Goal: Check status: Check status

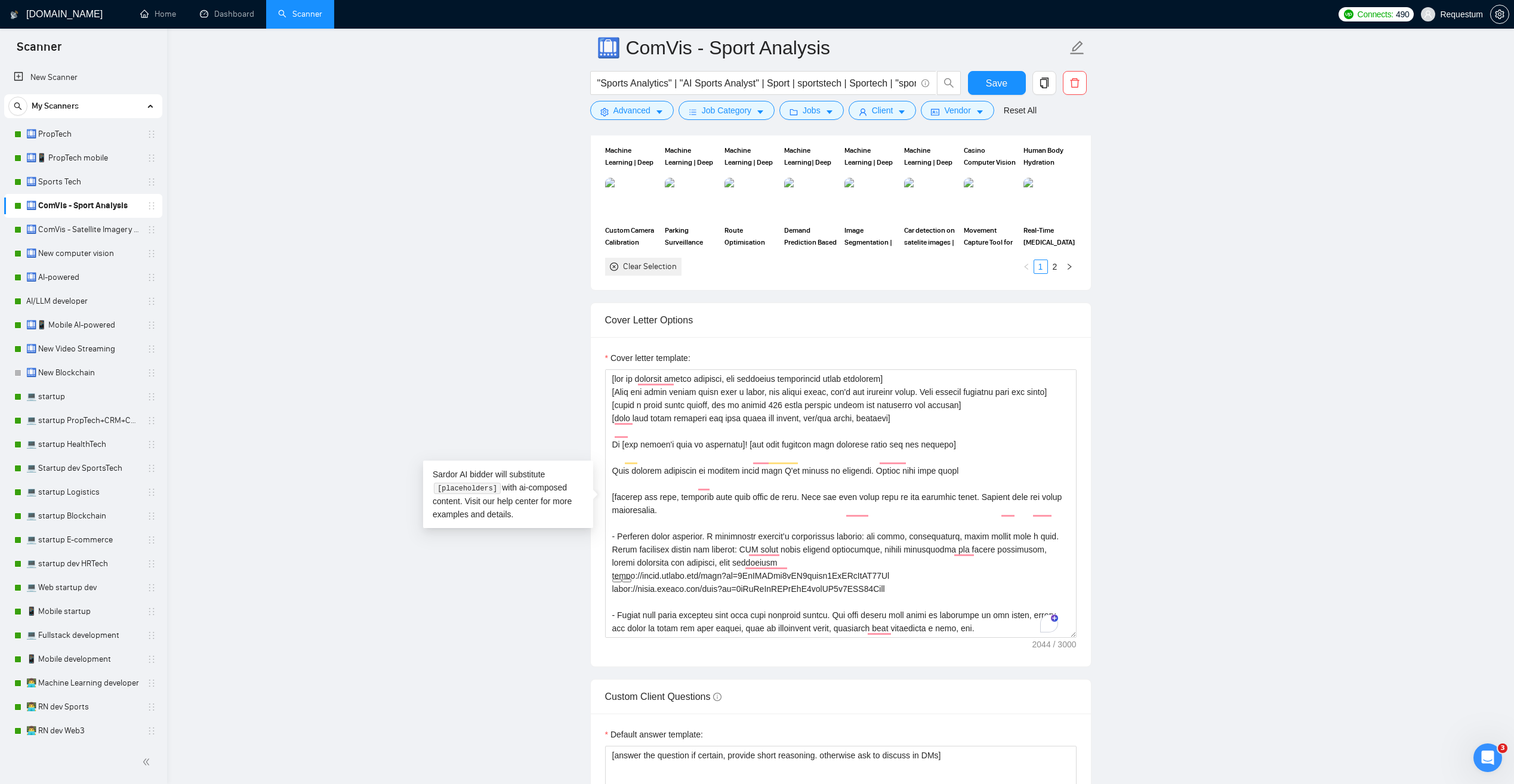
scroll to position [210, 0]
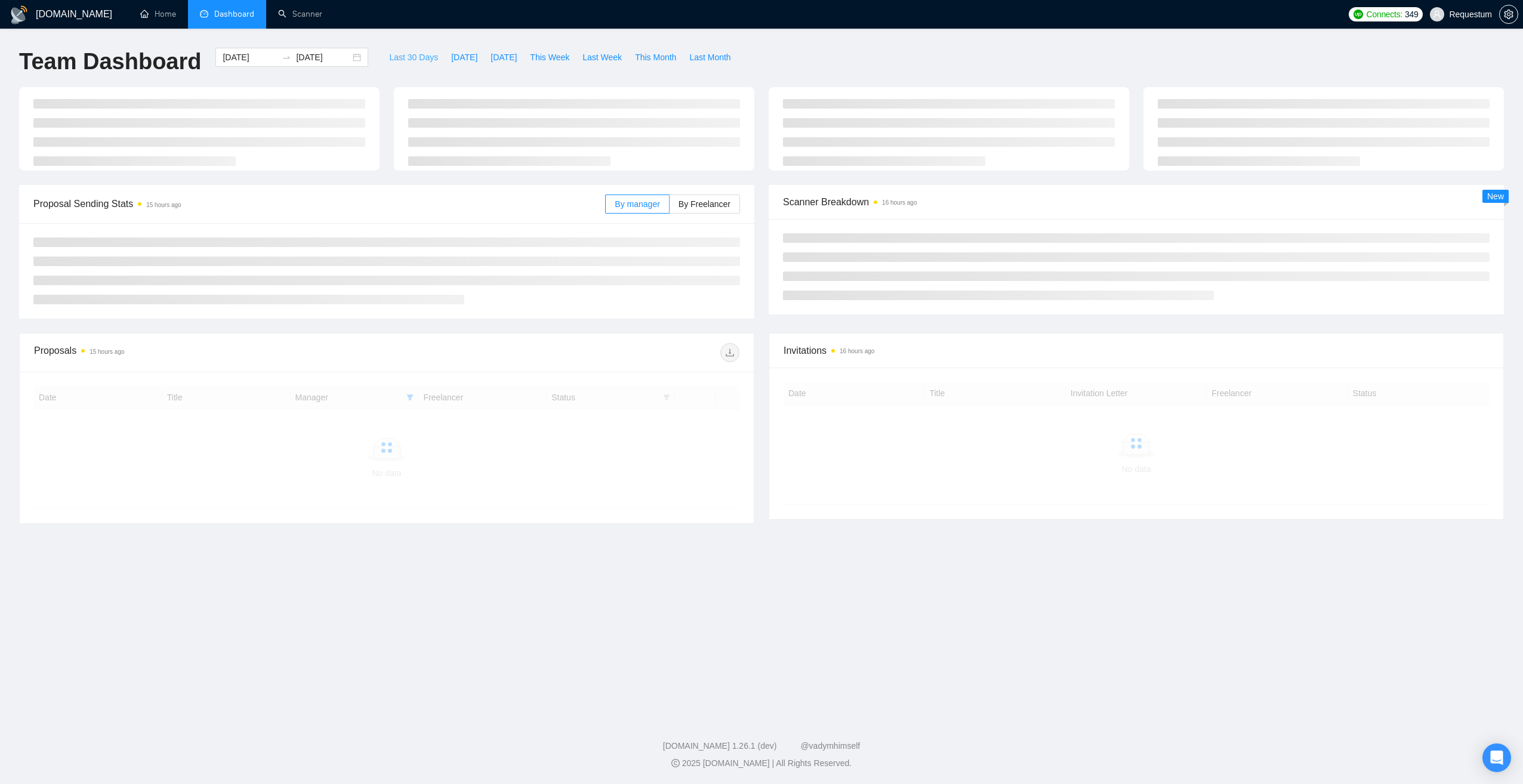
click at [399, 49] on button "Last 30 Days" at bounding box center [414, 57] width 62 height 19
type input "2025-08-27"
type input "2025-09-26"
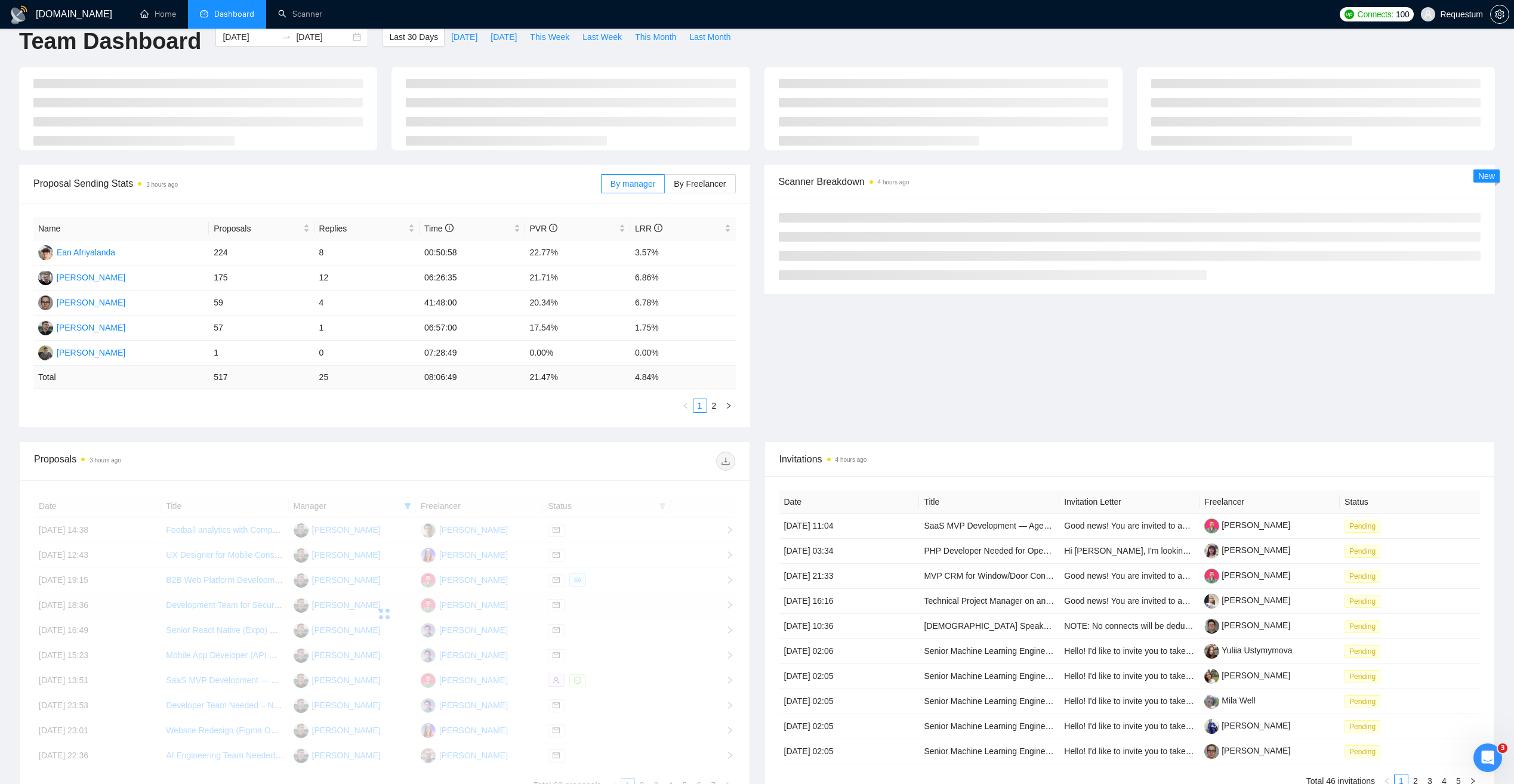
scroll to position [21, 0]
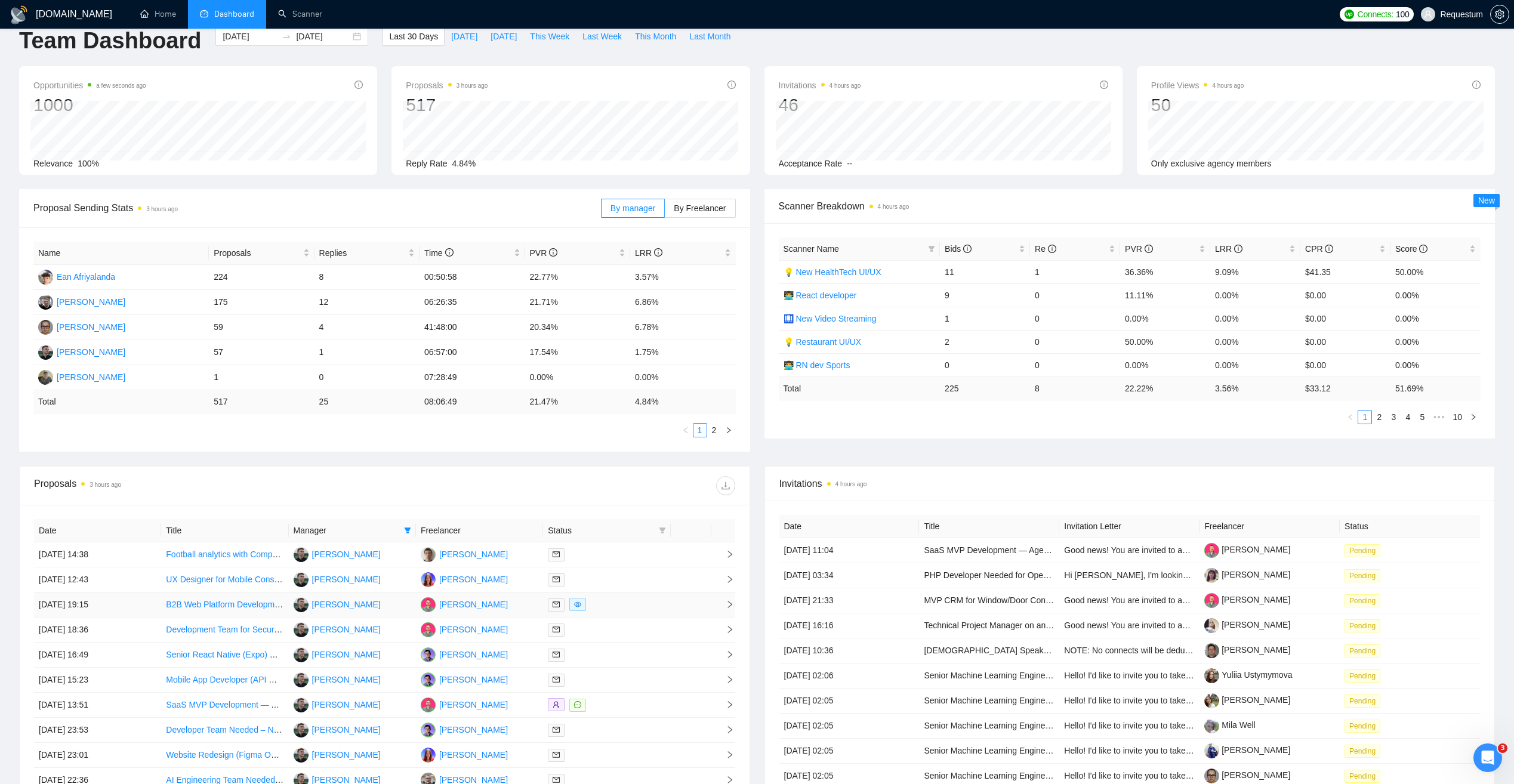
click at [149, 609] on td "24 Sep, 2025 19:15" at bounding box center [98, 604] width 127 height 25
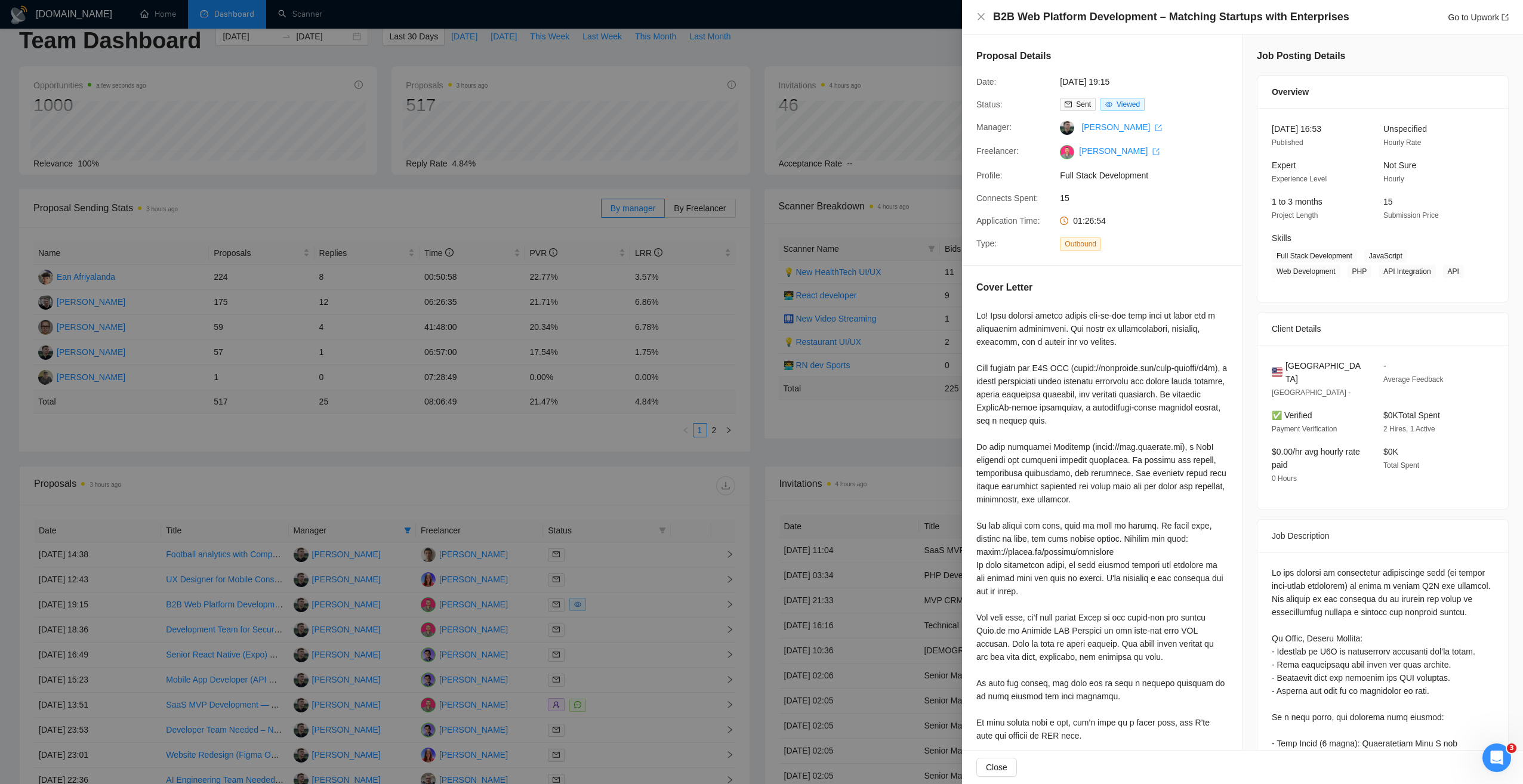
click at [272, 469] on div at bounding box center [762, 392] width 1523 height 784
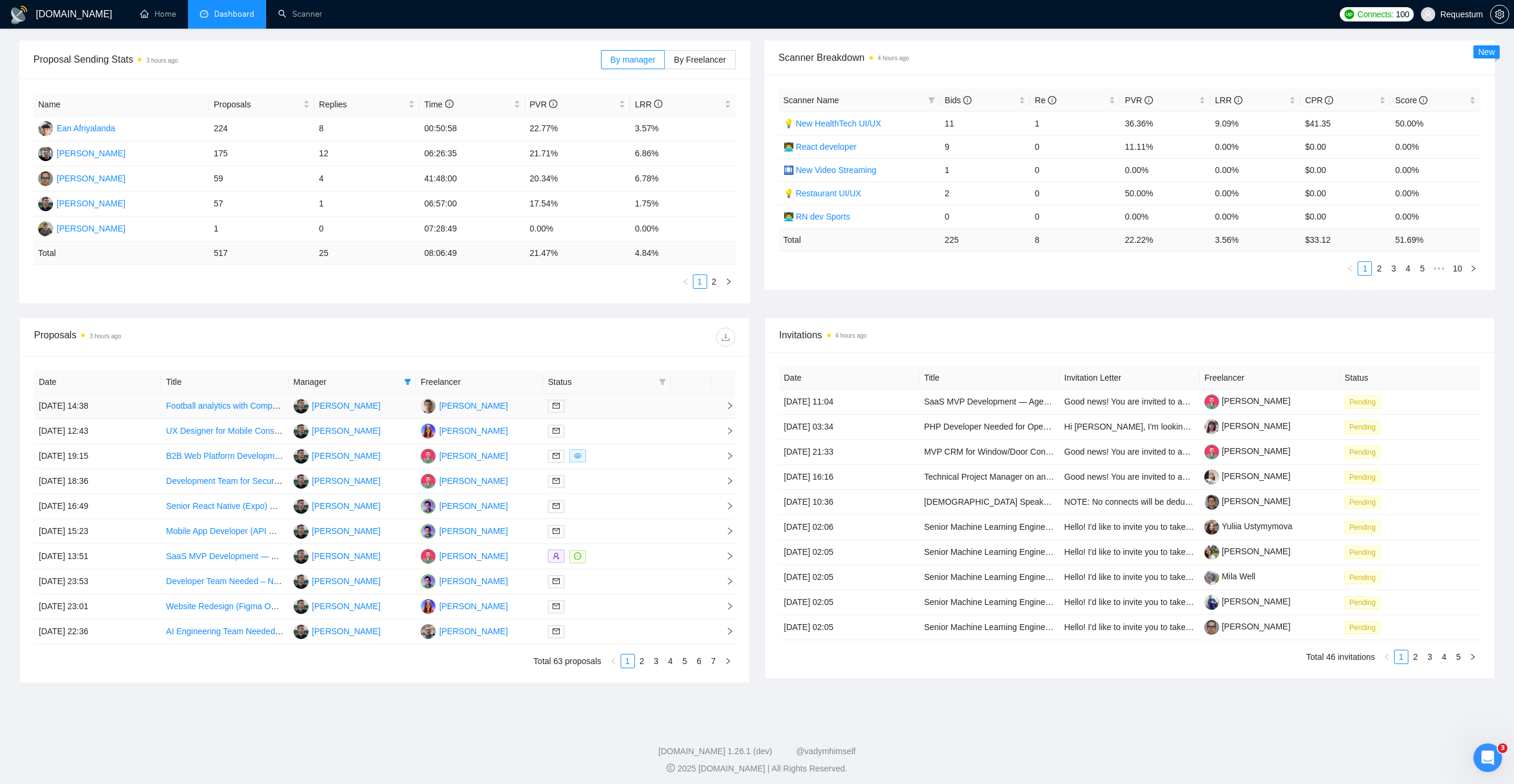
scroll to position [175, 0]
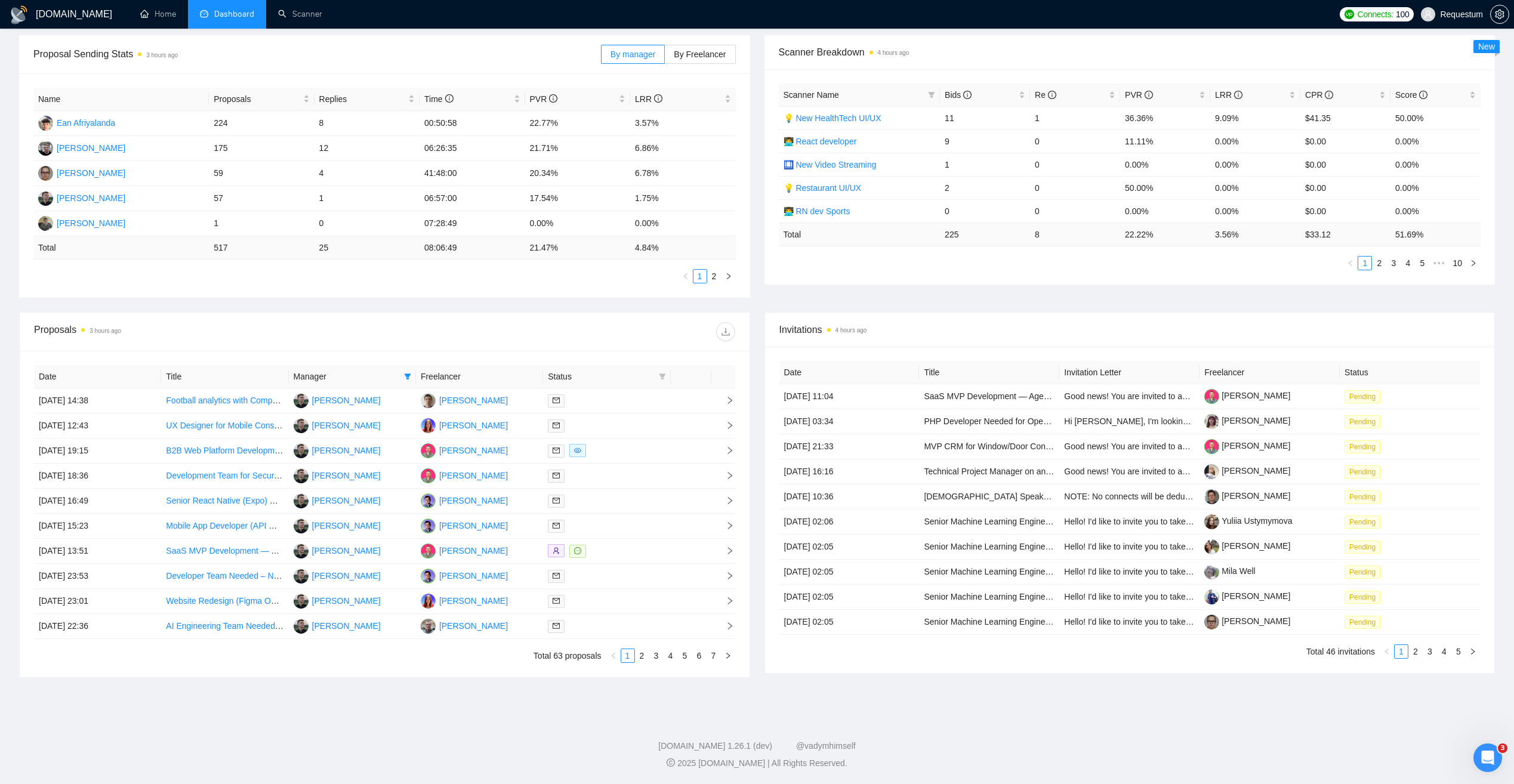
click at [368, 385] on th "Manager" at bounding box center [352, 376] width 127 height 23
click at [398, 375] on span "Manager" at bounding box center [346, 376] width 105 height 13
click at [409, 375] on icon "filter" at bounding box center [407, 376] width 6 height 6
click at [354, 420] on span "[PERSON_NAME]" at bounding box center [361, 419] width 69 height 10
checkbox input "false"
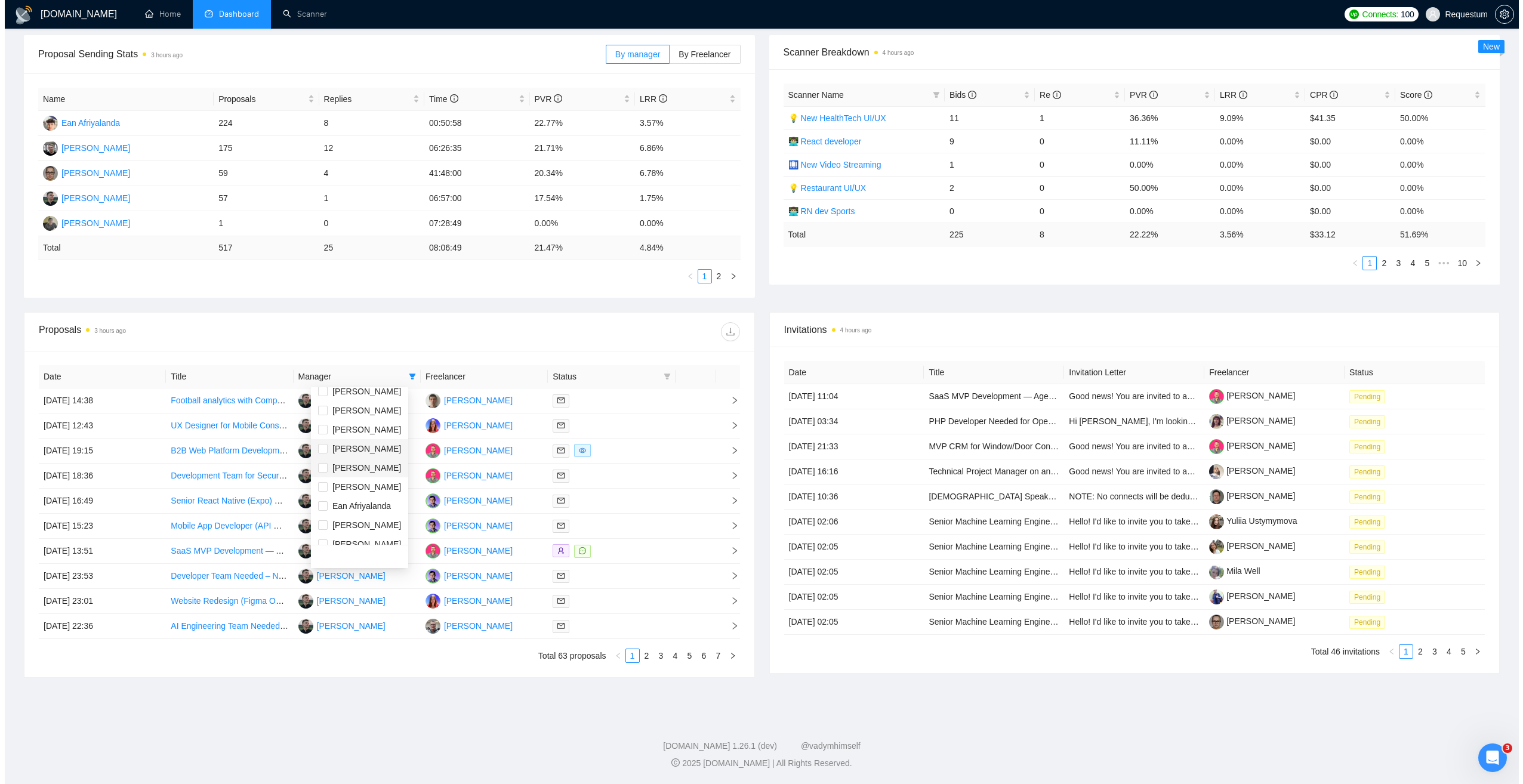
scroll to position [19, 0]
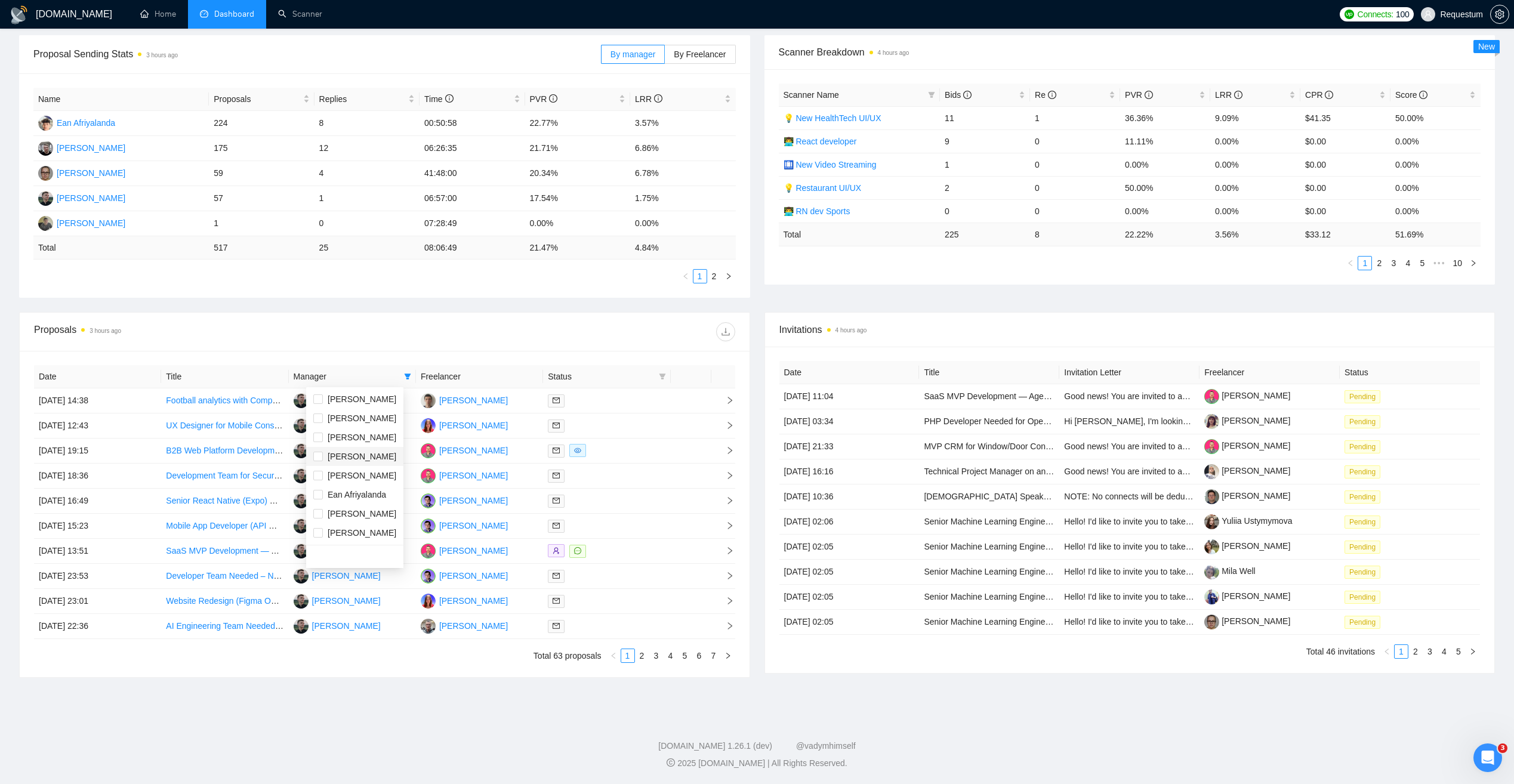
click at [360, 462] on div "[PERSON_NAME]" at bounding box center [361, 456] width 69 height 13
checkbox input "true"
click at [332, 331] on div "Proposals 3 hours ago" at bounding box center [209, 332] width 350 height 19
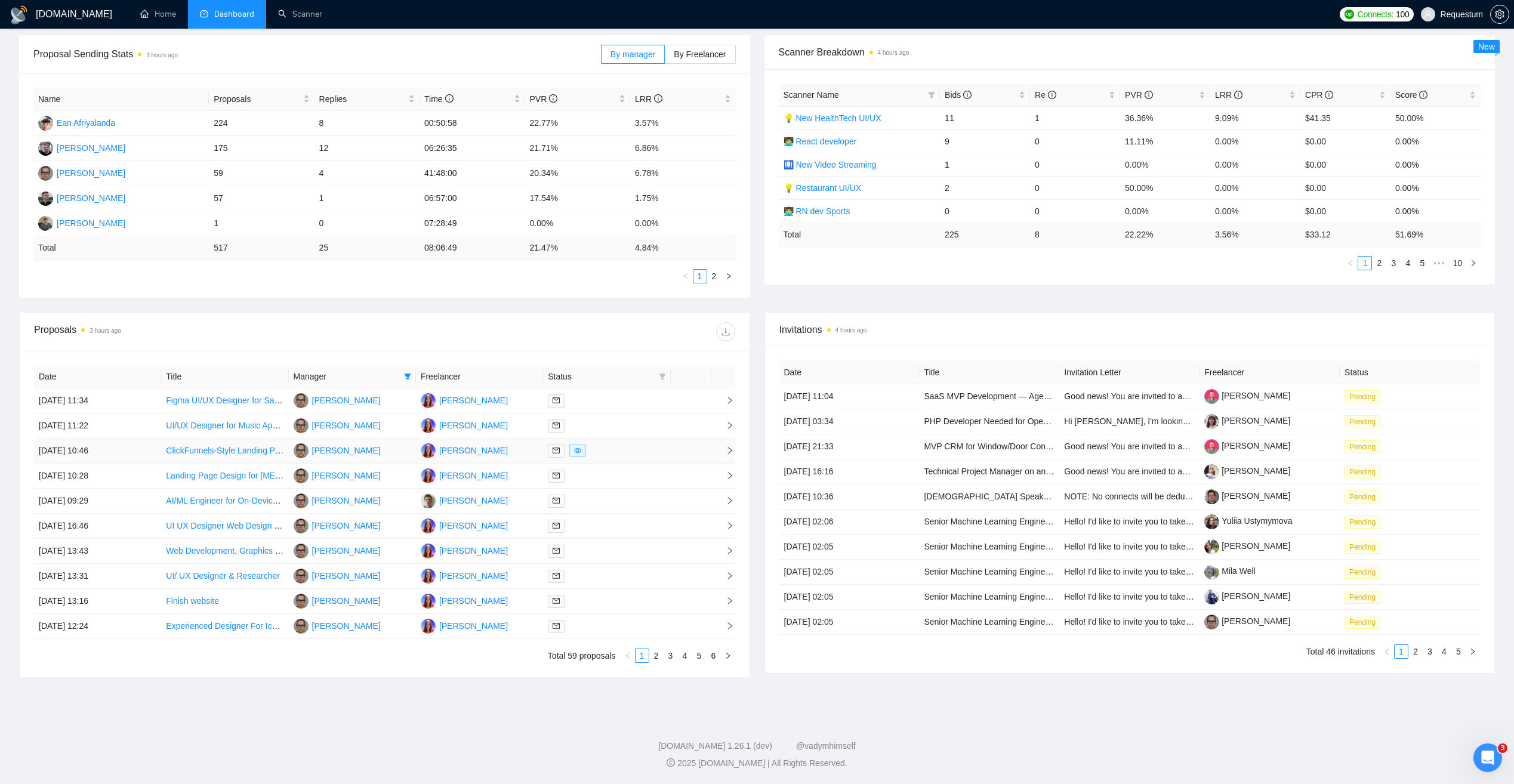
click at [614, 454] on div at bounding box center [607, 450] width 117 height 13
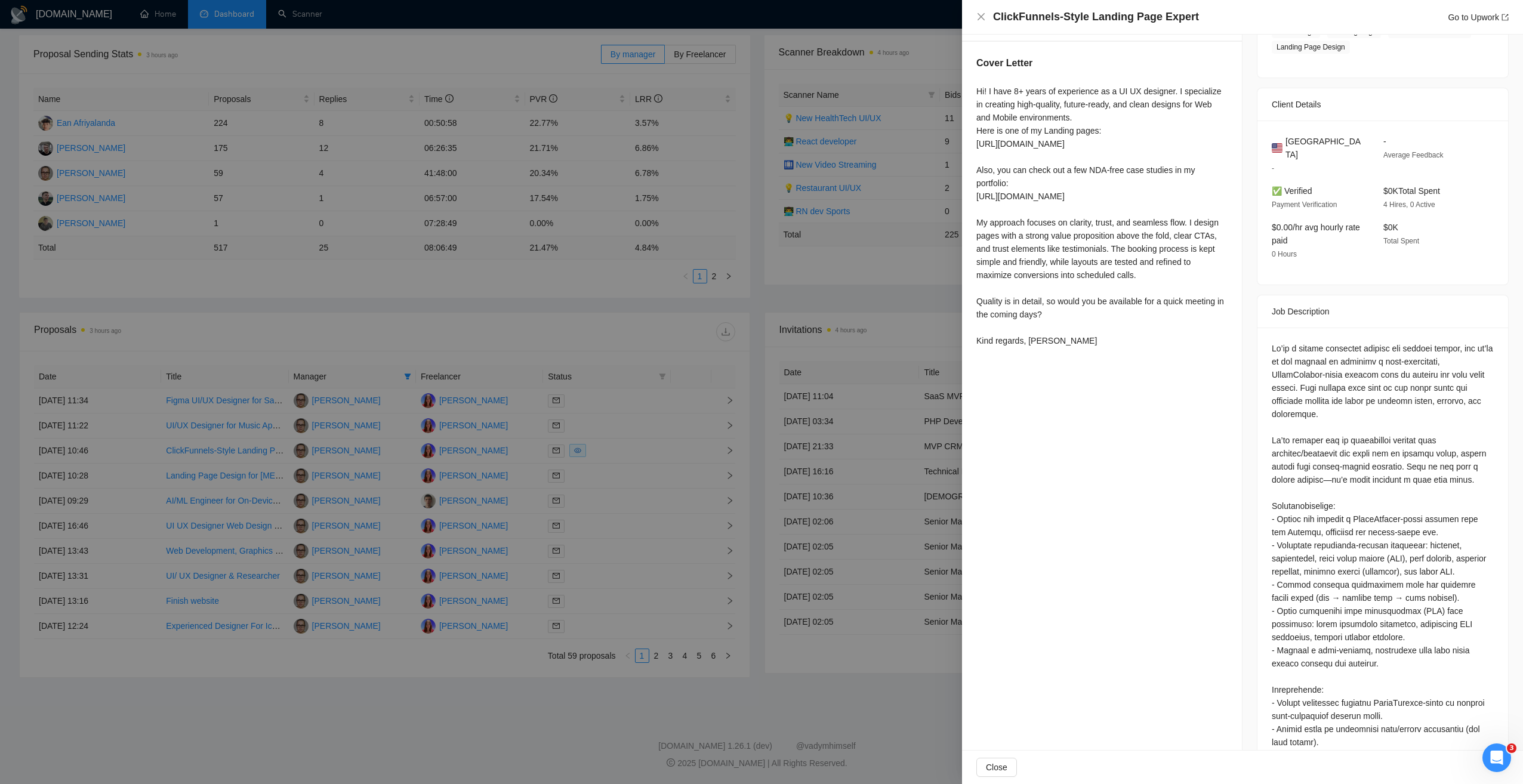
scroll to position [239, 0]
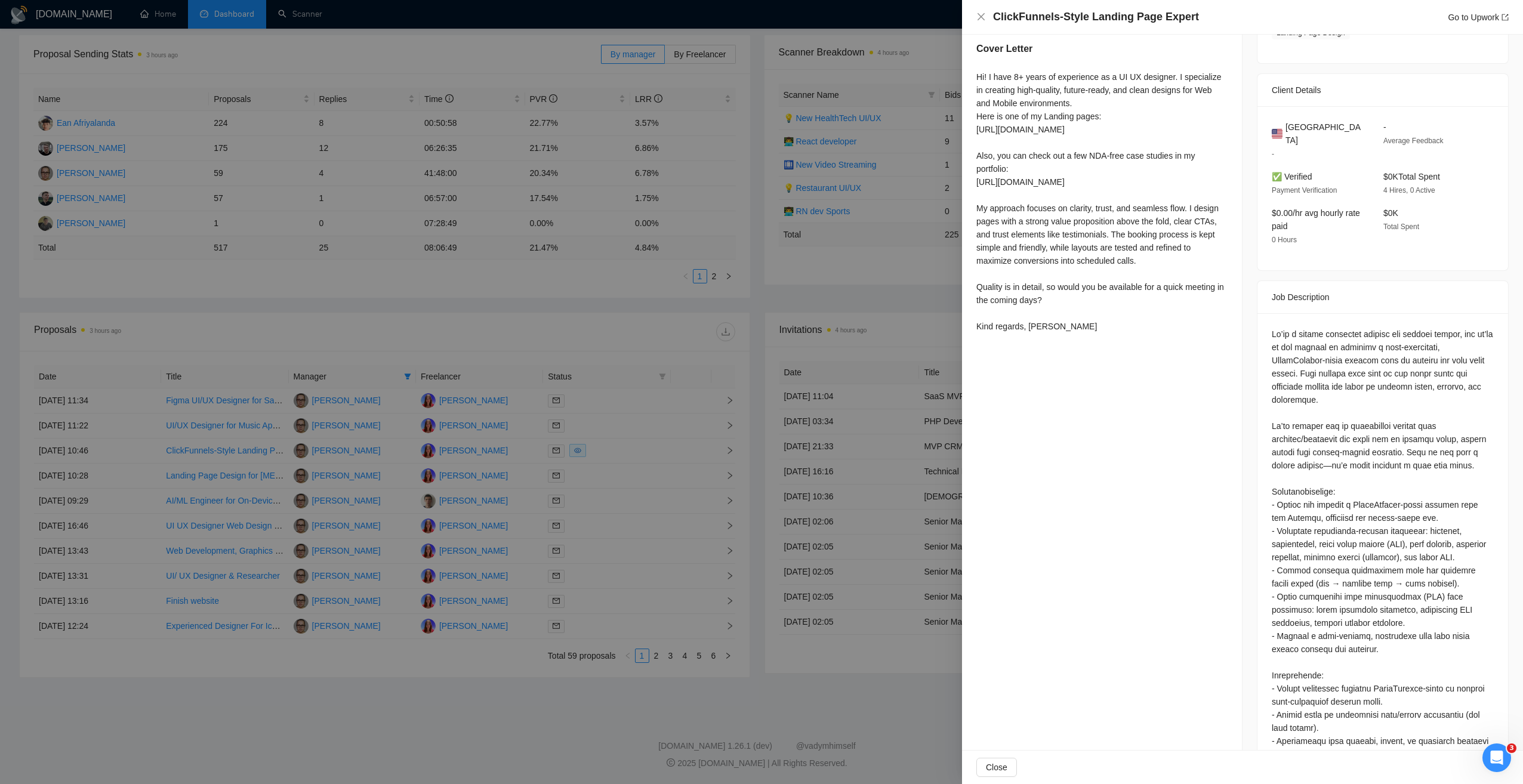
click at [1346, 368] on div at bounding box center [1382, 714] width 222 height 774
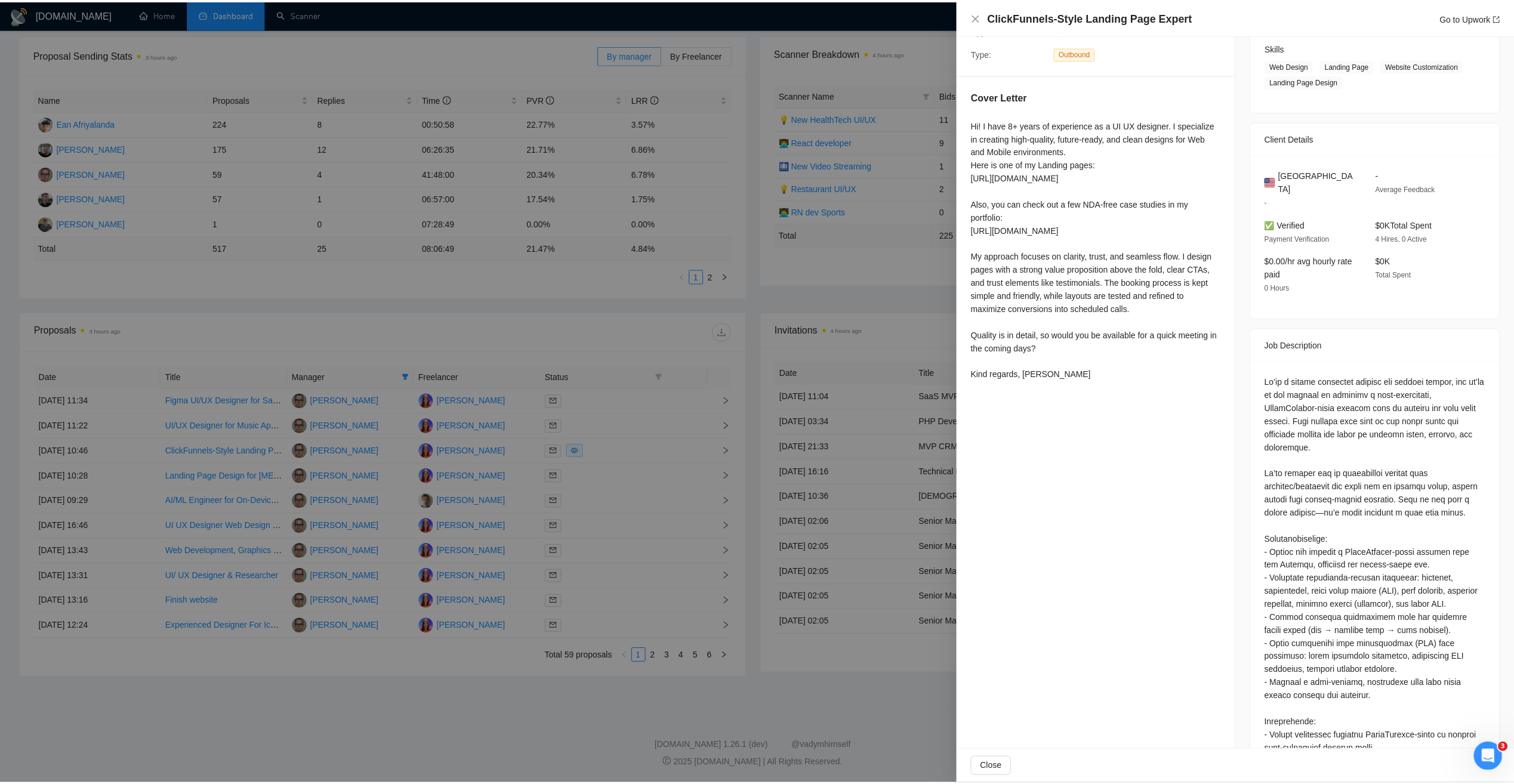
scroll to position [0, 0]
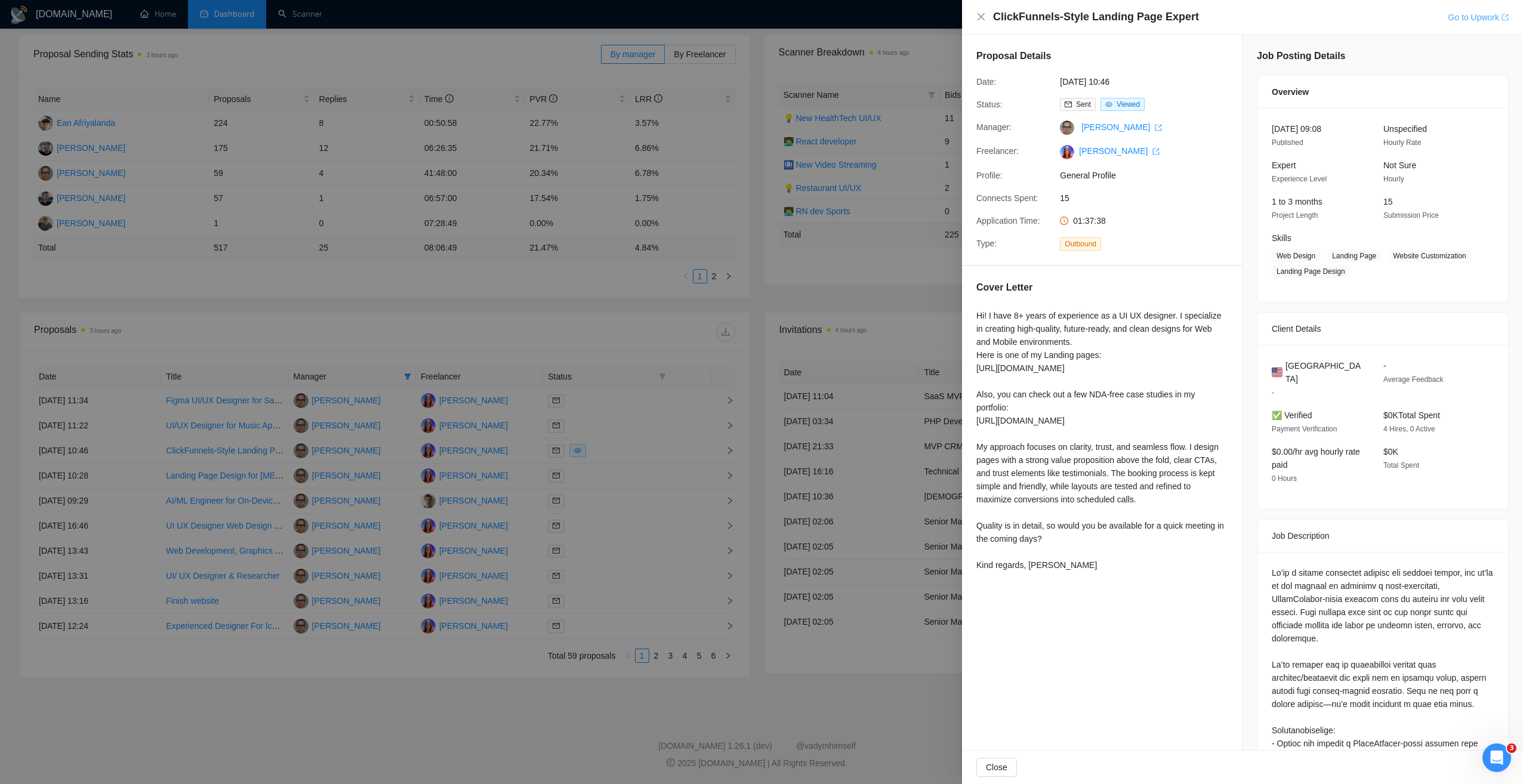
click at [1456, 21] on link "Go to Upwork" at bounding box center [1478, 18] width 61 height 10
click at [513, 278] on div at bounding box center [762, 392] width 1523 height 784
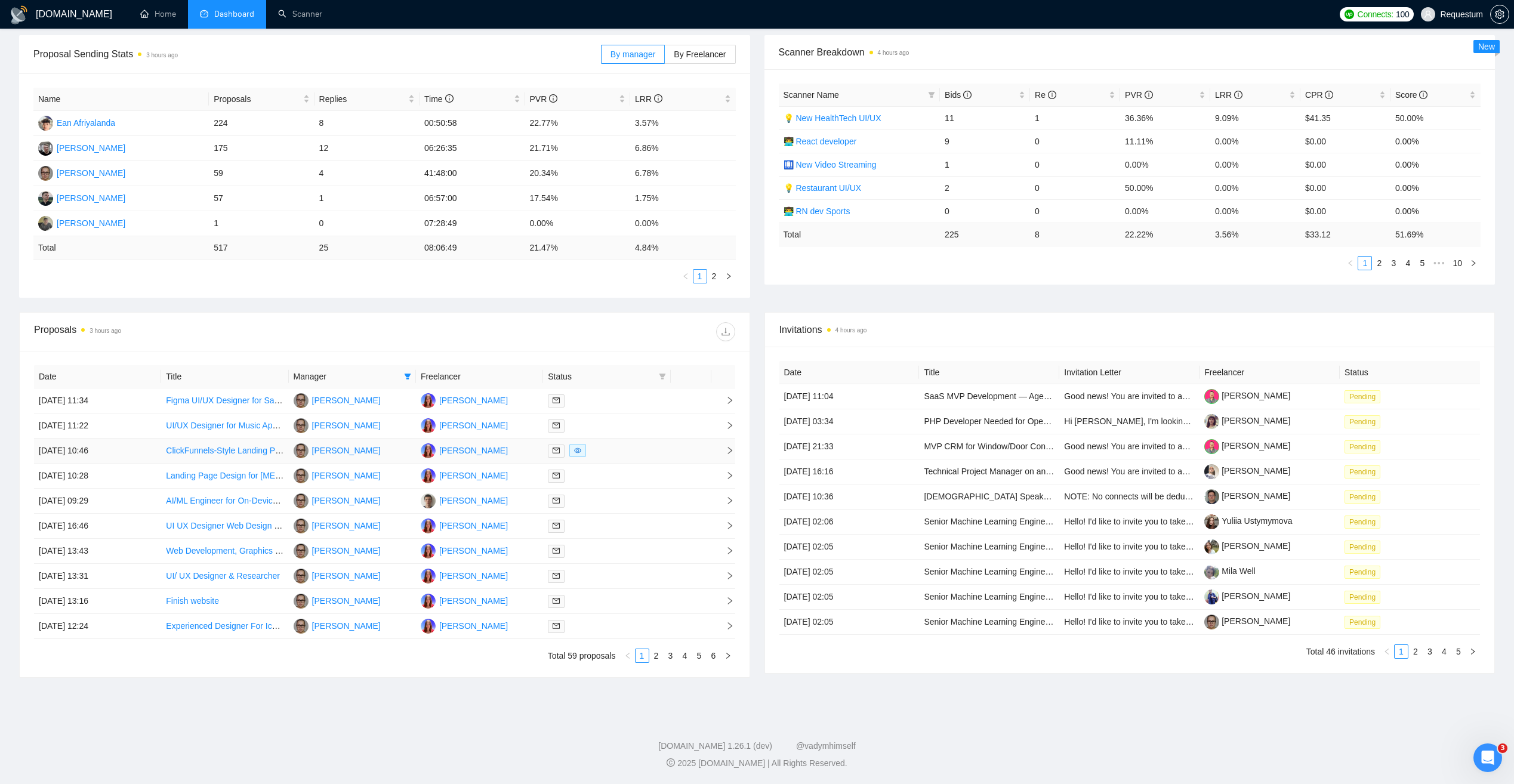
click at [648, 454] on div at bounding box center [607, 450] width 117 height 13
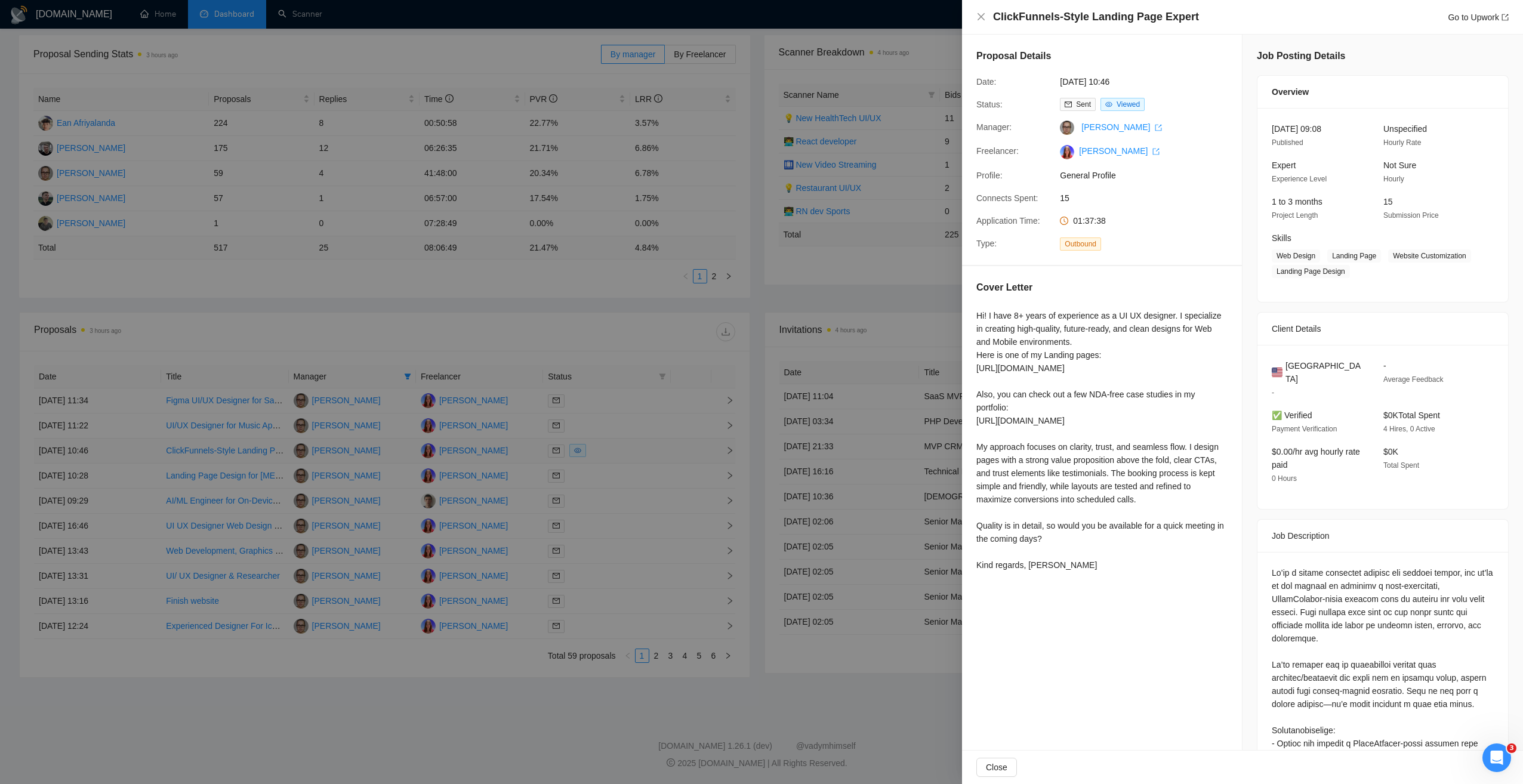
click at [648, 454] on div at bounding box center [762, 392] width 1523 height 784
